Goal: Task Accomplishment & Management: Manage account settings

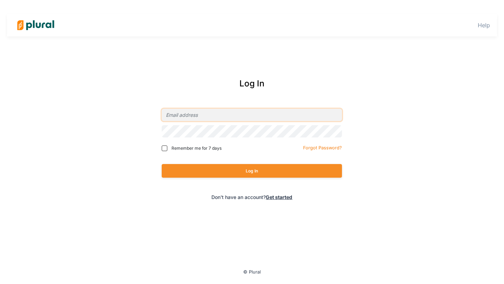
click at [249, 120] on input "email" at bounding box center [252, 115] width 180 height 12
type input "[PERSON_NAME][EMAIL_ADDRESS][DOMAIN_NAME]"
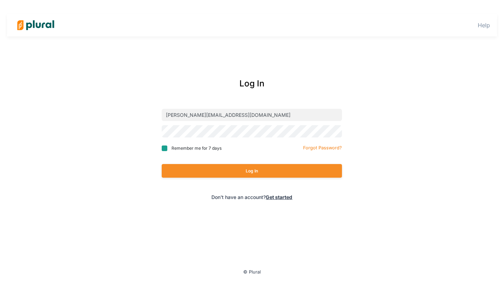
click at [162, 148] on input "Remember me for 7 days" at bounding box center [165, 149] width 6 height 6
checkbox input "true"
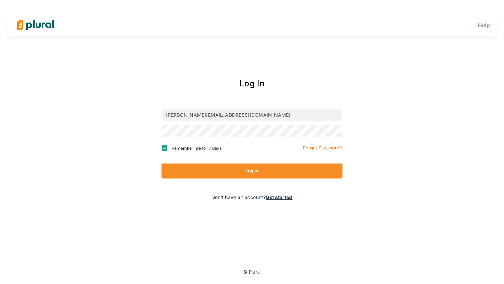
click at [207, 174] on button "Log In" at bounding box center [252, 171] width 180 height 14
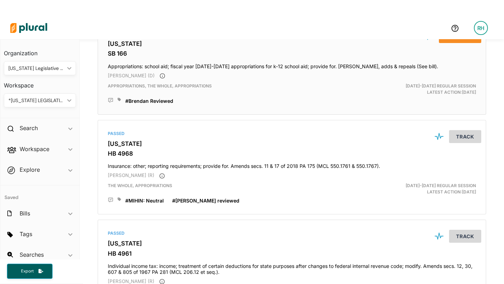
scroll to position [84, 0]
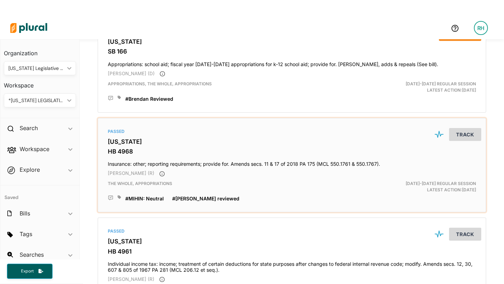
click at [171, 167] on h4 "Insurance: other; reporting requirements; provide for. Amends secs. 11 & 17 of …" at bounding box center [292, 162] width 368 height 9
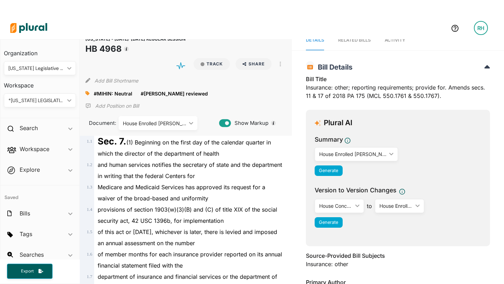
scroll to position [13, 0]
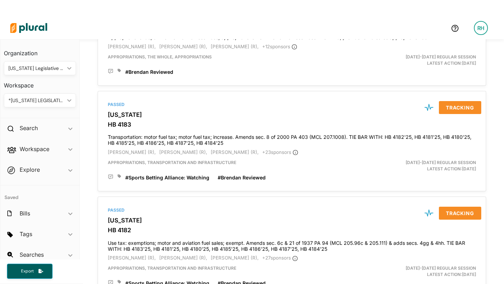
scroll to position [522, 0]
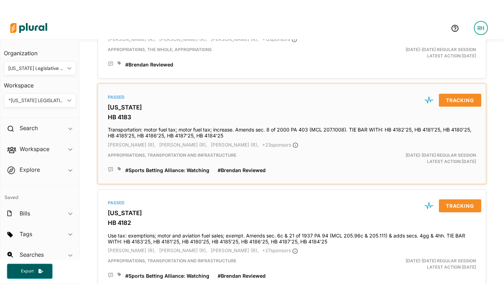
click at [426, 164] on div "[DATE]-[DATE] Regular Session Latest Action: [DATE]" at bounding box center [418, 158] width 126 height 13
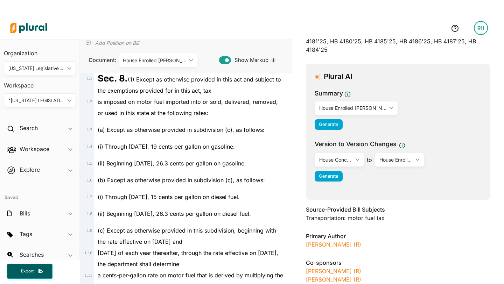
scroll to position [73, 0]
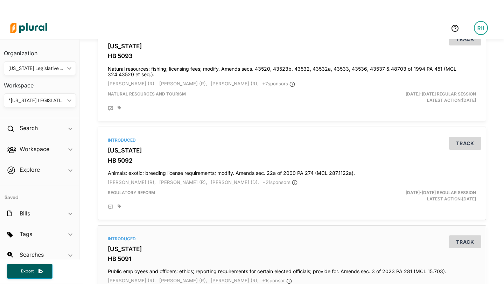
scroll to position [1711, 0]
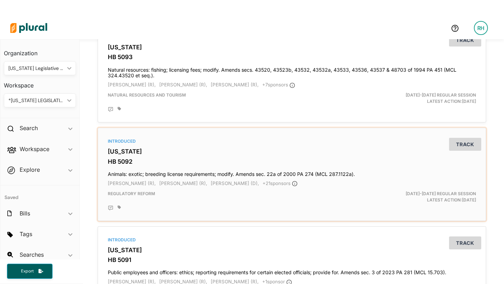
click at [194, 174] on h4 "Animals: exotic; breeding license requirements; modify. Amends sec. 22a of 2000…" at bounding box center [292, 172] width 368 height 9
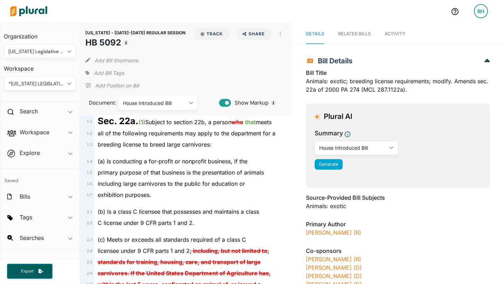
click at [63, 84] on div "*[US_STATE] LEGISLATIVE CONSULTANTS" at bounding box center [36, 83] width 56 height 7
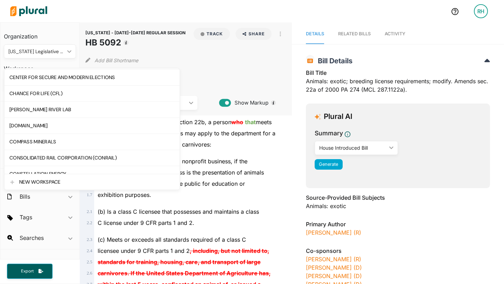
scroll to position [155, 0]
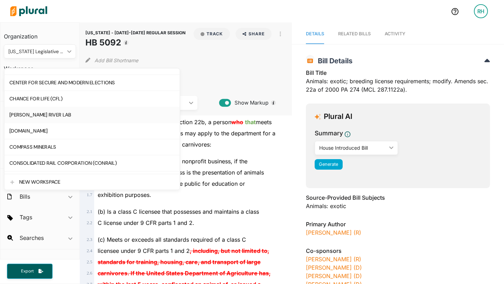
click at [62, 116] on div "[PERSON_NAME] RIVER LAB" at bounding box center [91, 115] width 165 height 6
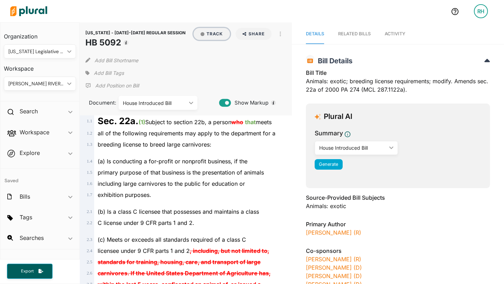
click at [208, 33] on button "Track" at bounding box center [212, 34] width 36 height 12
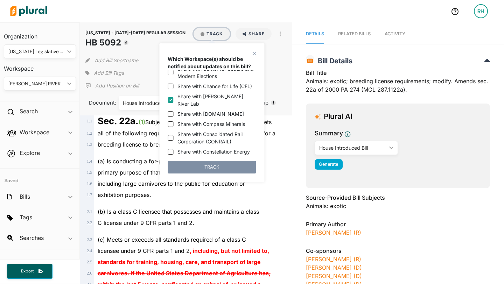
scroll to position [144, 0]
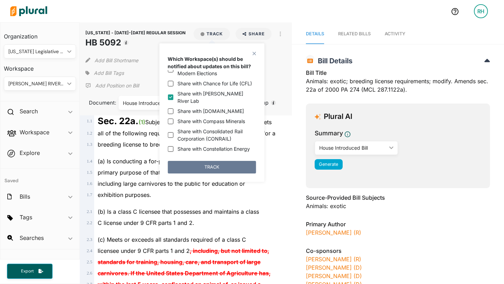
click at [209, 168] on button "TRACK" at bounding box center [212, 167] width 88 height 13
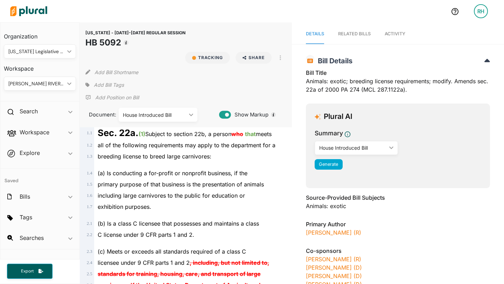
click at [122, 94] on p "Add Position on Bill" at bounding box center [117, 97] width 44 height 7
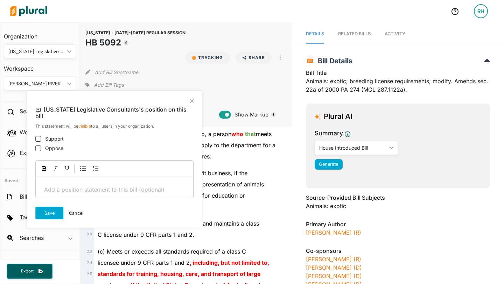
click at [78, 207] on button "Cancel" at bounding box center [76, 213] width 14 height 13
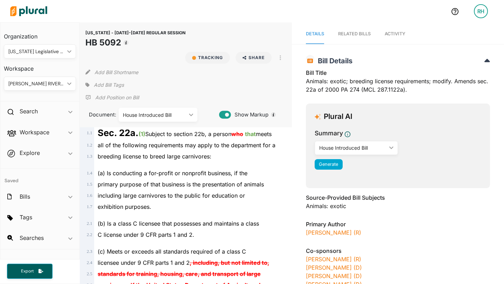
click at [89, 83] on icon at bounding box center [87, 85] width 4 height 5
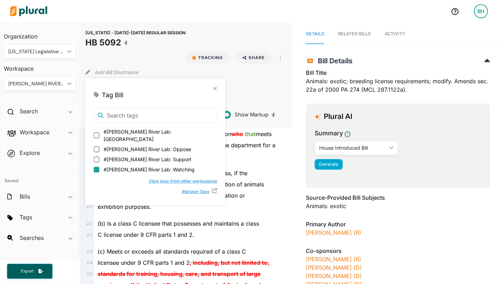
click at [95, 167] on input "#[PERSON_NAME] River Lab: Watching" at bounding box center [97, 170] width 6 height 6
checkbox input "true"
click at [212, 88] on polygon at bounding box center [215, 88] width 6 height 6
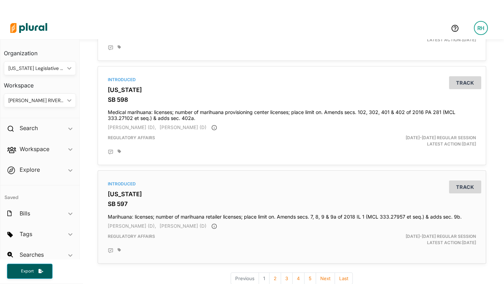
scroll to position [2405, 0]
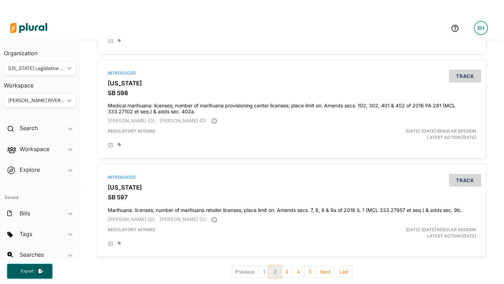
click at [276, 274] on button "2" at bounding box center [275, 272] width 12 height 12
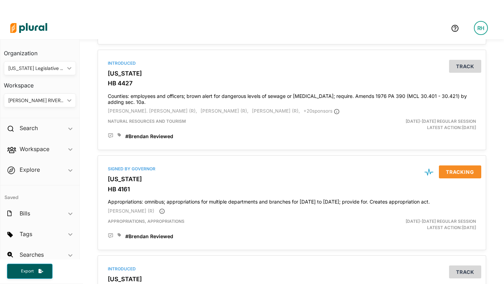
scroll to position [1055, 0]
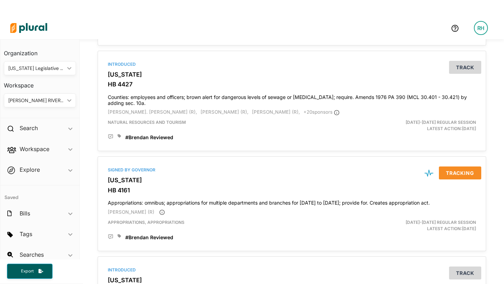
click at [62, 101] on div "[PERSON_NAME] RIVER LAB" at bounding box center [36, 100] width 56 height 7
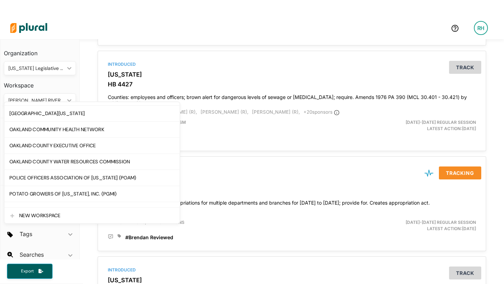
scroll to position [1018, 0]
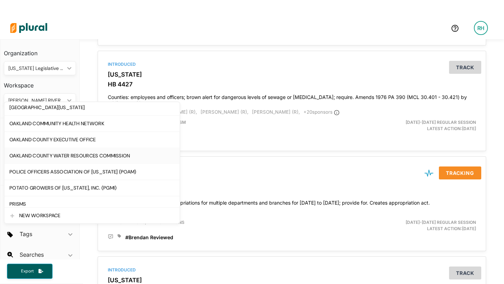
click at [53, 154] on div "OAKLAND COUNTY WATER RESOURCES COMMISSION" at bounding box center [91, 156] width 165 height 6
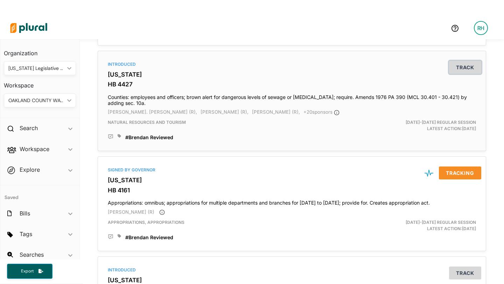
click at [469, 69] on button "Track" at bounding box center [465, 67] width 32 height 13
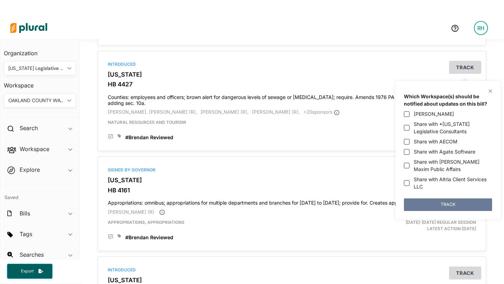
click at [450, 200] on button "TRACK" at bounding box center [448, 205] width 88 height 13
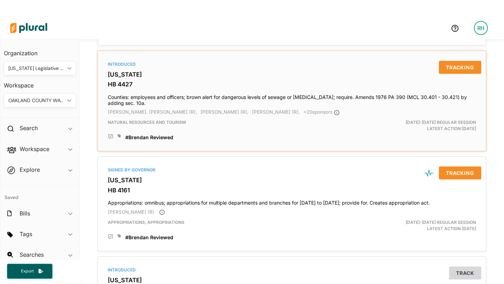
click at [120, 138] on icon at bounding box center [120, 136] width 4 height 4
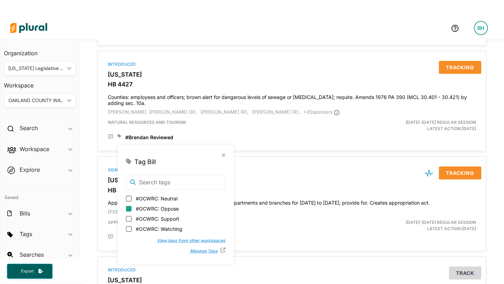
click at [129, 209] on input "#OCWRC: Oppose" at bounding box center [129, 209] width 6 height 6
checkbox input "true"
click at [221, 155] on polygon at bounding box center [224, 155] width 6 height 6
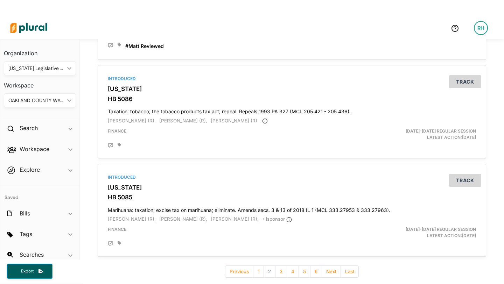
scroll to position [2374, 0]
click at [281, 272] on button "3" at bounding box center [281, 272] width 12 height 12
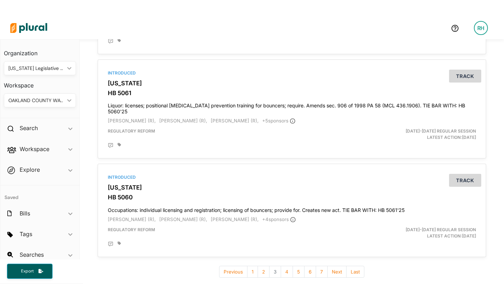
scroll to position [17, 0]
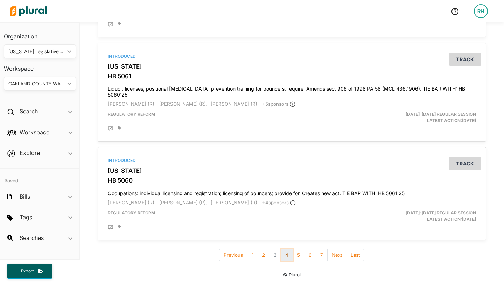
click at [286, 257] on button "4" at bounding box center [287, 255] width 12 height 12
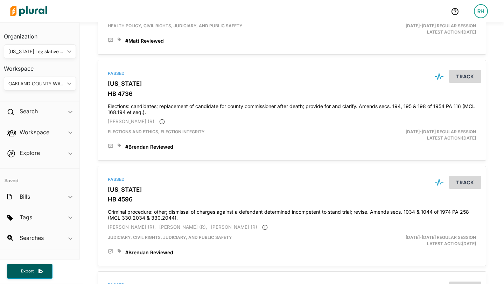
scroll to position [535, 0]
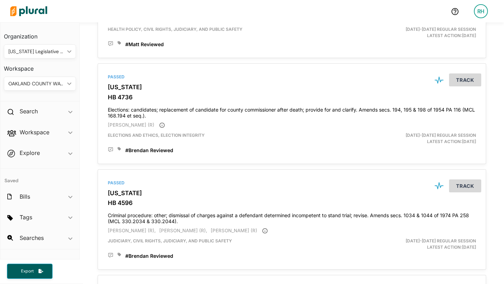
click at [68, 82] on div "OAKLAND COUNTY WATER RESOURCES COMMISSION ic_keyboard_arrow_down" at bounding box center [40, 84] width 72 height 14
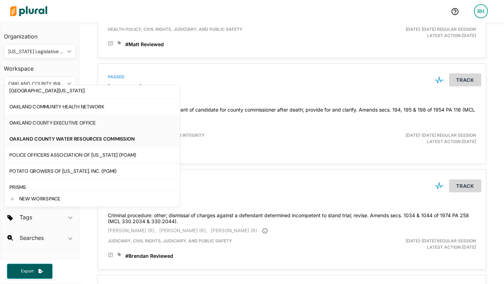
click at [71, 121] on div "OAKLAND COUNTY EXECUTIVE OFFICE" at bounding box center [91, 123] width 165 height 6
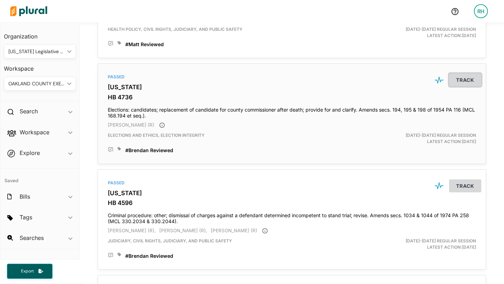
click at [462, 82] on button "Track" at bounding box center [465, 80] width 32 height 13
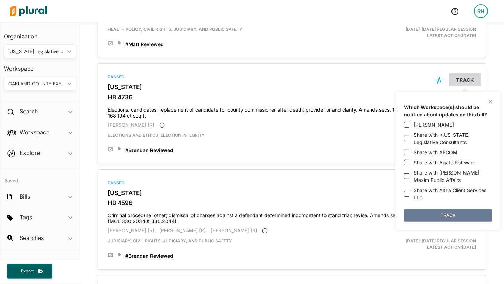
click at [441, 212] on button "TRACK" at bounding box center [448, 215] width 88 height 13
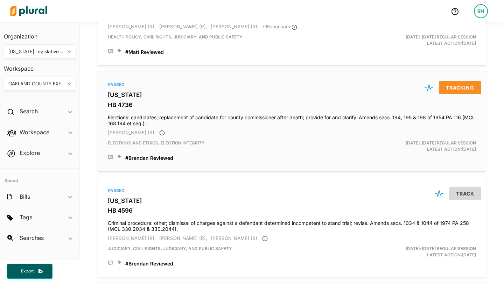
scroll to position [528, 0]
click at [120, 157] on icon at bounding box center [120, 156] width 4 height 4
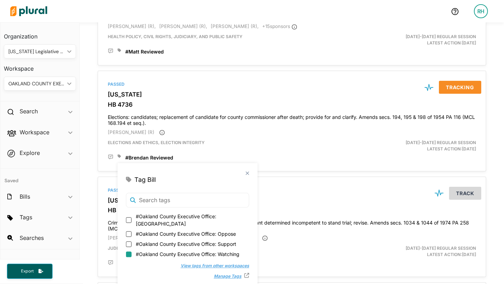
click at [129, 252] on input "#Oakland County Executive Office: Watching" at bounding box center [129, 255] width 6 height 6
checkbox input "true"
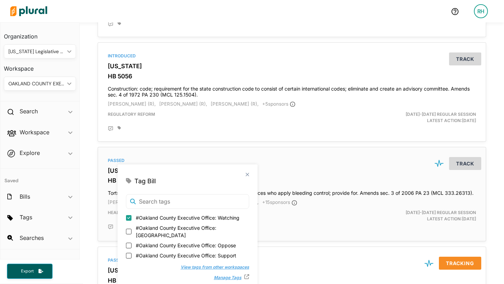
scroll to position [346, 0]
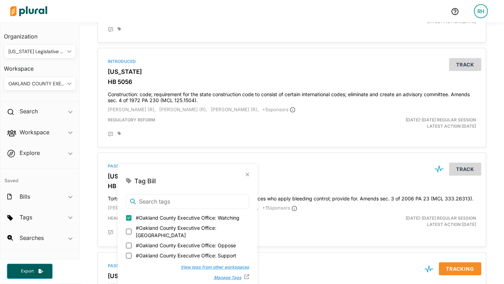
click at [244, 174] on polygon at bounding box center [247, 175] width 6 height 6
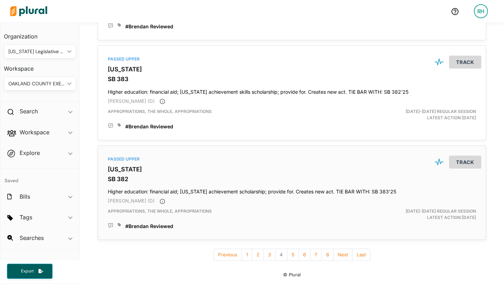
scroll to position [2423, 0]
click at [292, 257] on button "5" at bounding box center [293, 255] width 12 height 12
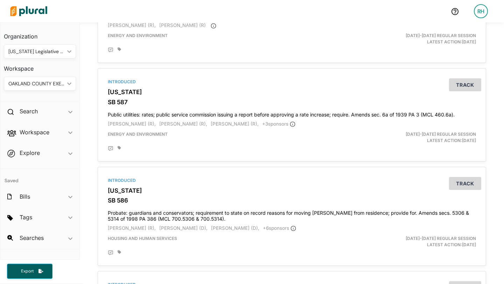
scroll to position [732, 0]
click at [62, 83] on div "OAKLAND COUNTY EXECUTIVE OFFICE" at bounding box center [36, 83] width 56 height 7
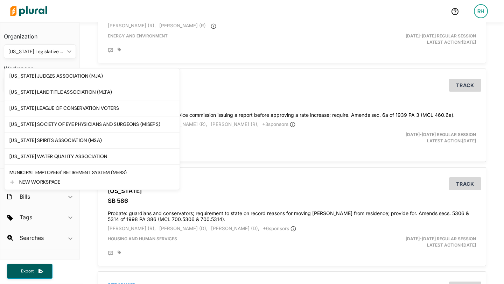
scroll to position [870, 0]
click at [60, 109] on div "[US_STATE] LEAGUE OF CONSERVATION VOTERS" at bounding box center [91, 109] width 165 height 6
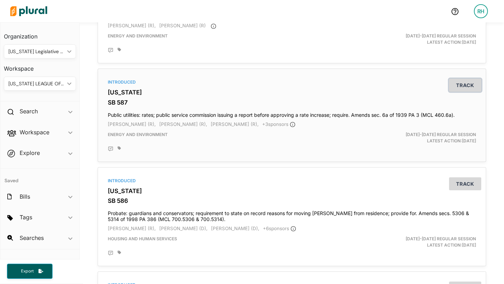
click at [466, 86] on button "Track" at bounding box center [465, 85] width 32 height 13
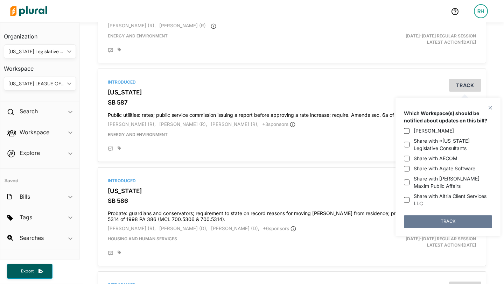
click at [435, 221] on button "TRACK" at bounding box center [448, 221] width 88 height 13
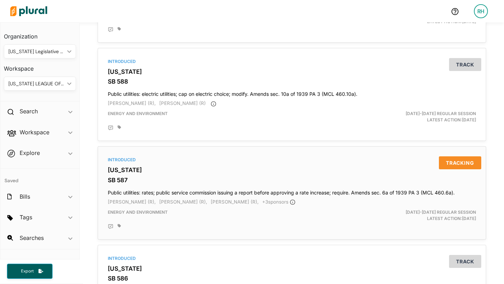
scroll to position [650, 0]
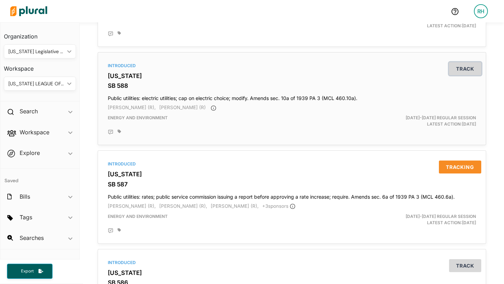
click at [457, 69] on button "Track" at bounding box center [465, 68] width 32 height 13
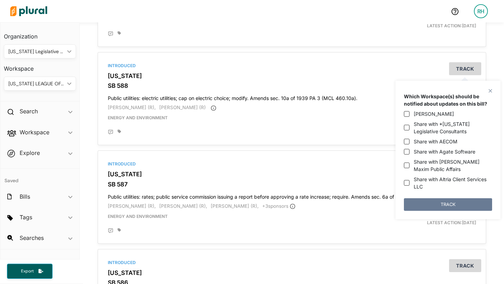
click at [440, 204] on button "TRACK" at bounding box center [448, 204] width 88 height 13
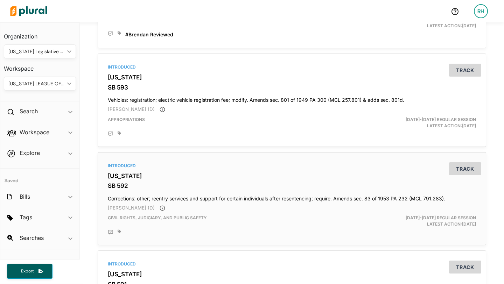
scroll to position [134, 0]
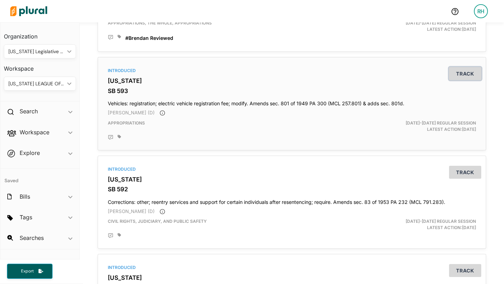
click at [460, 72] on button "Track" at bounding box center [465, 73] width 32 height 13
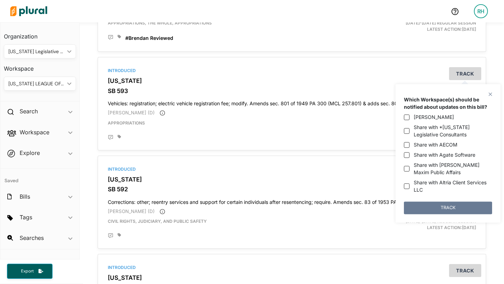
click at [451, 209] on button "TRACK" at bounding box center [448, 208] width 88 height 13
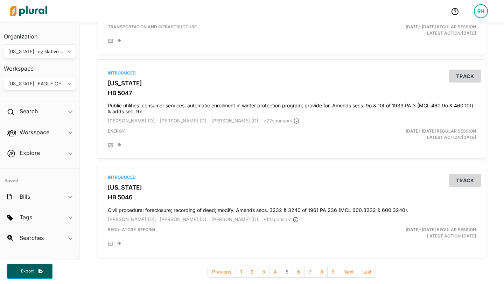
scroll to position [2418, 0]
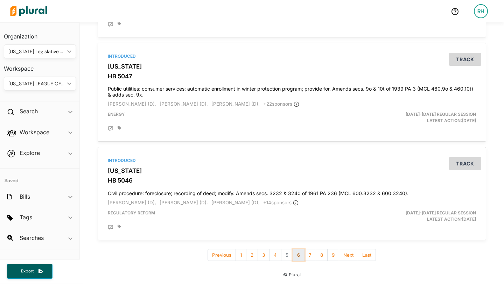
click at [298, 256] on button "6" at bounding box center [299, 255] width 12 height 12
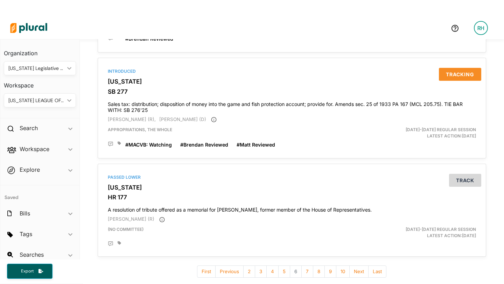
scroll to position [17, 0]
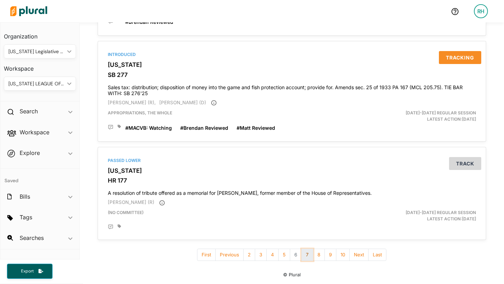
click at [306, 257] on button "7" at bounding box center [308, 255] width 12 height 12
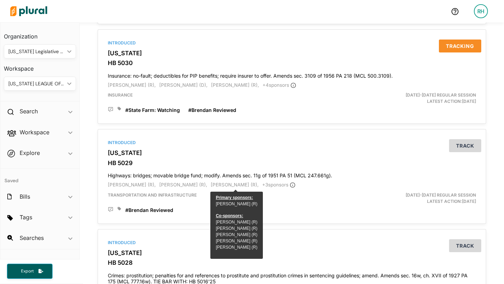
scroll to position [258, 0]
